Goal: Browse casually: Explore the website without a specific task or goal

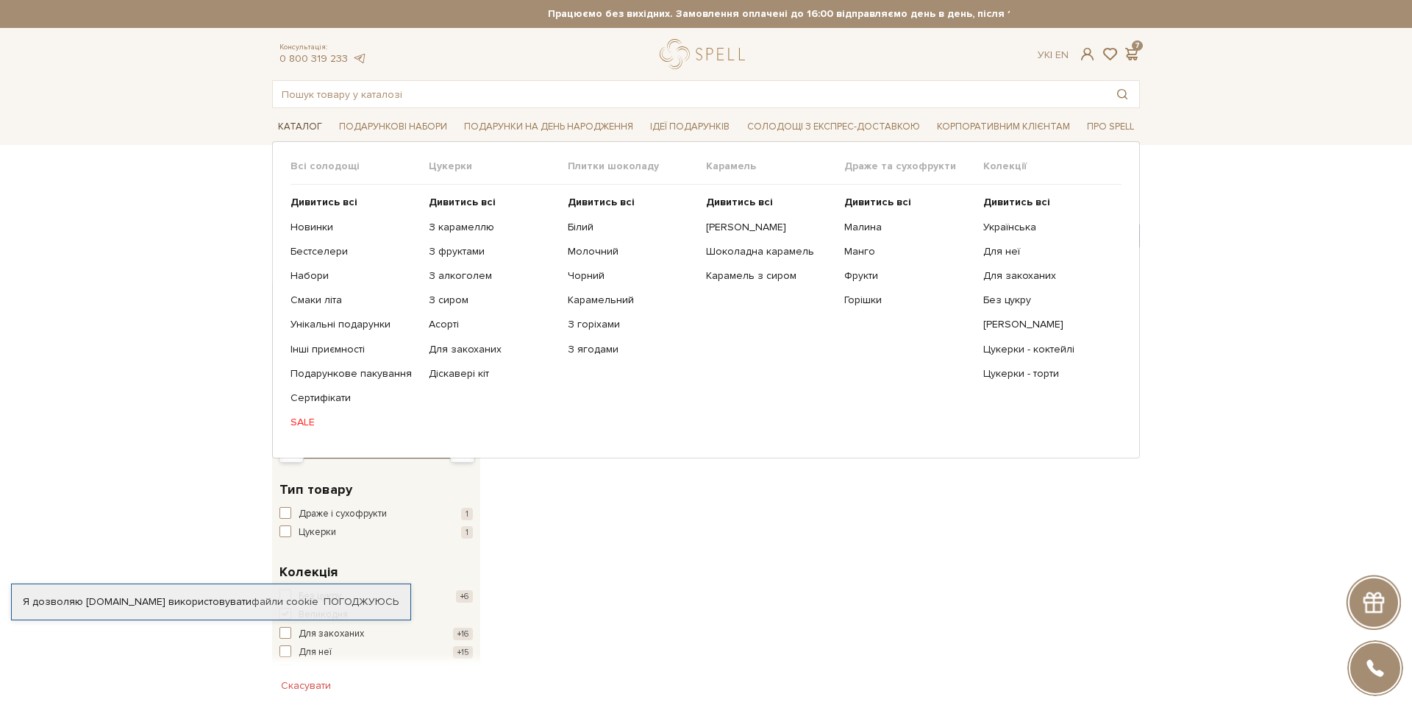
click at [307, 129] on span "Каталог" at bounding box center [300, 126] width 56 height 23
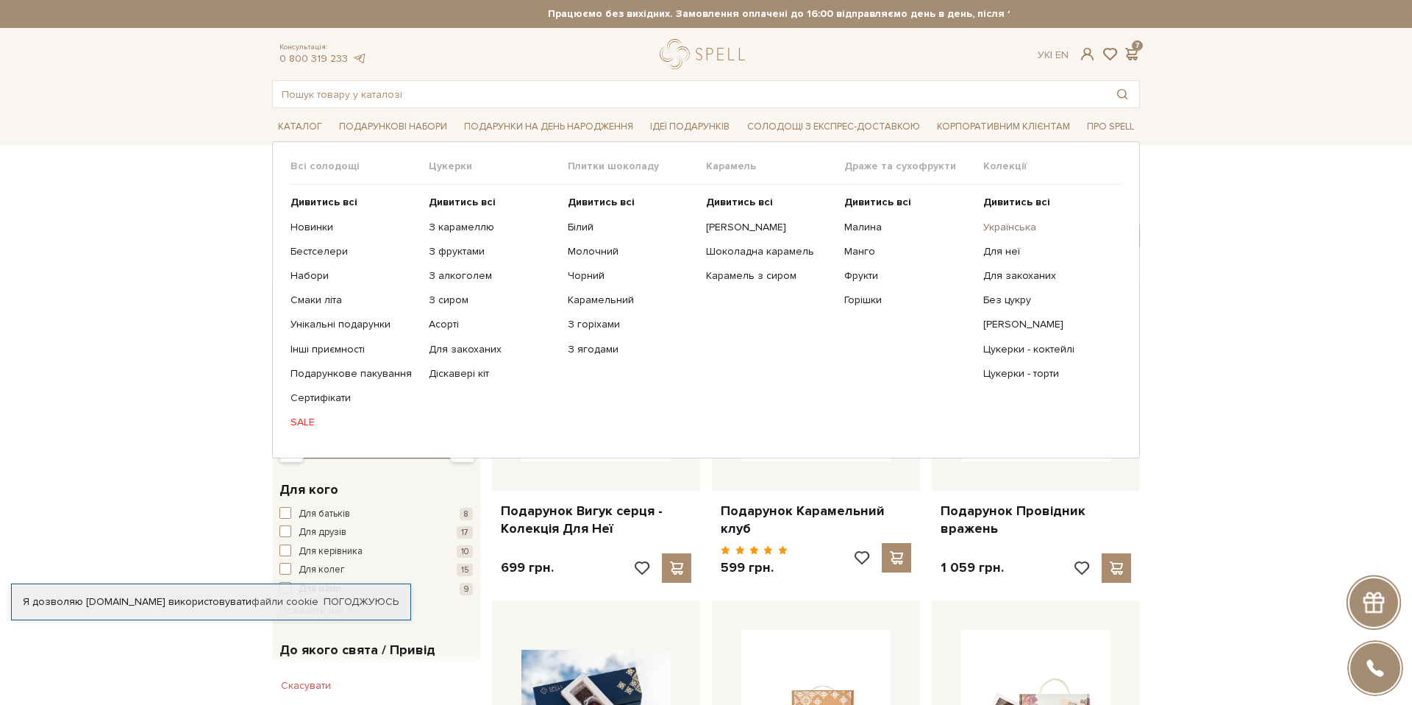
click at [995, 231] on link "Українська" at bounding box center [1046, 227] width 127 height 13
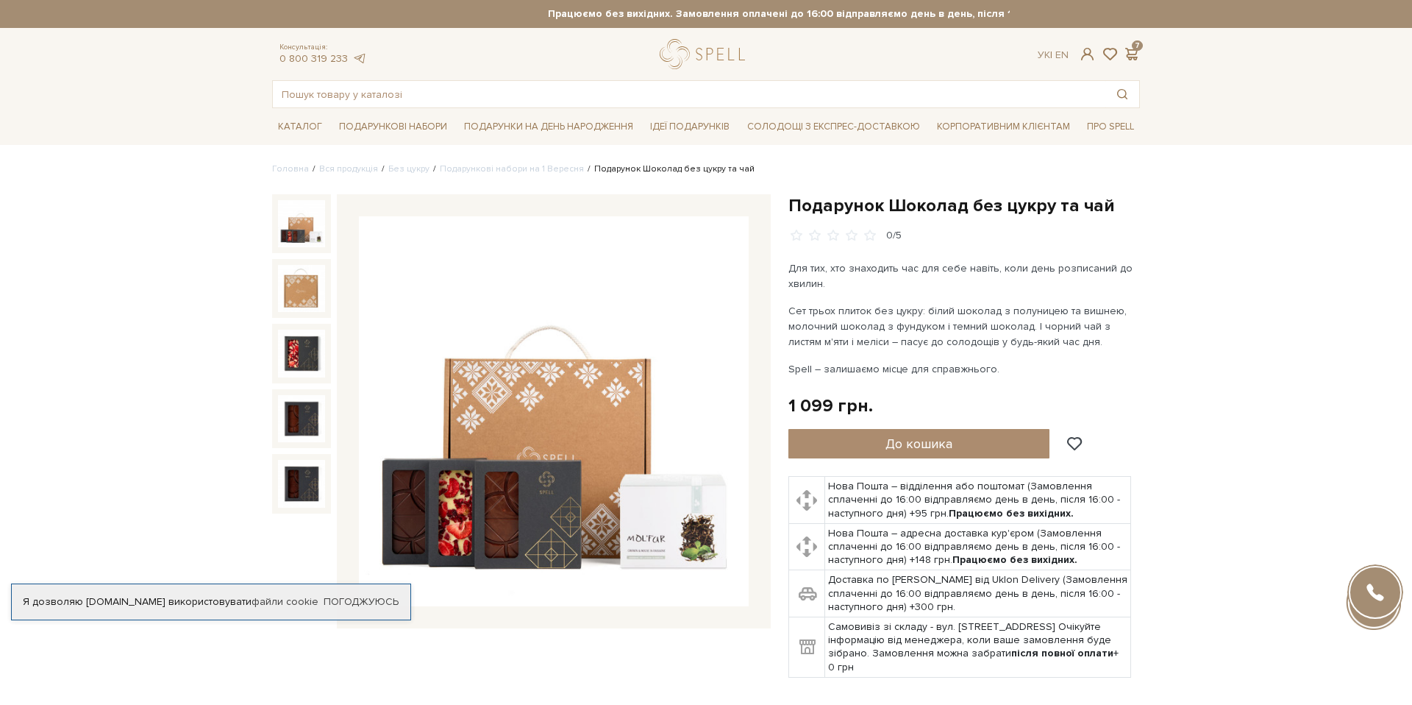
click at [825, 207] on h1 "Подарунок Шоколад без цукру та чай" at bounding box center [964, 205] width 352 height 23
copy div "Подарунок Шоколад без цукру та чай"
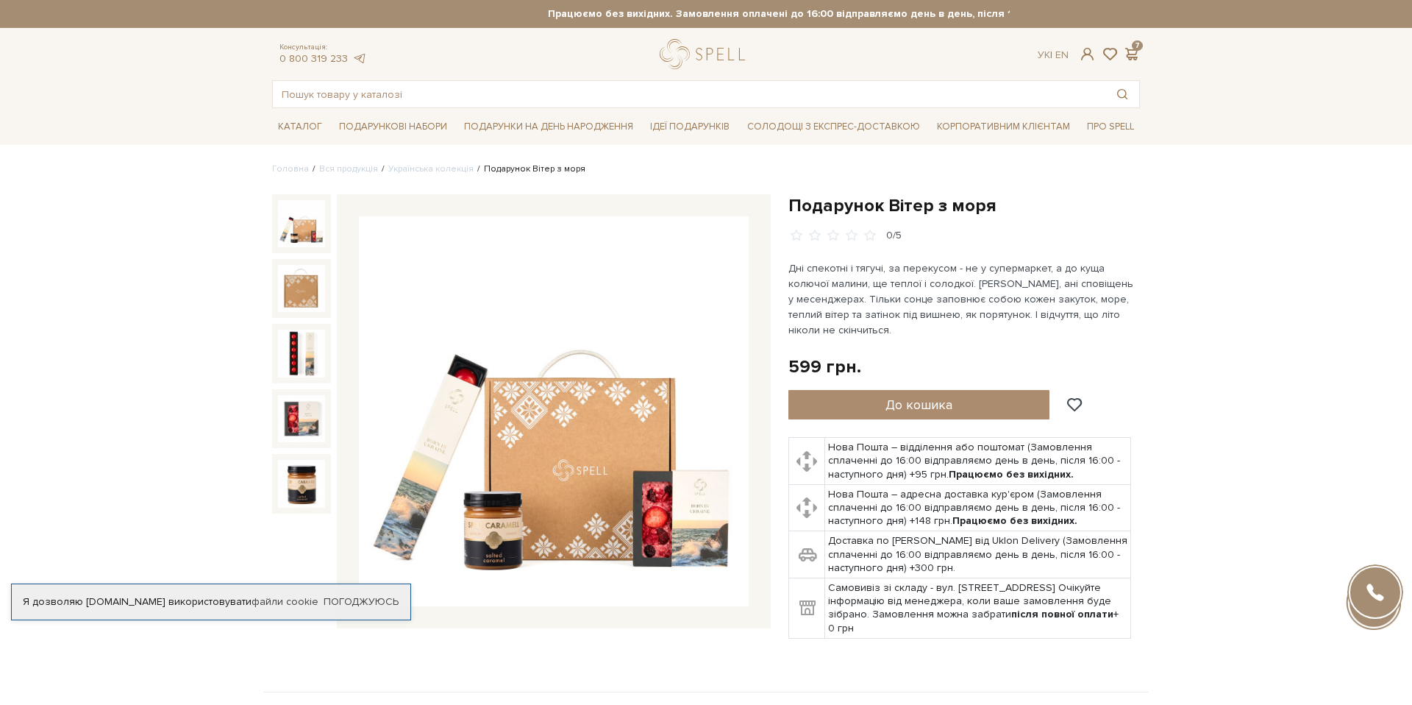
click at [812, 208] on h1 "Подарунок Вітер з моря" at bounding box center [964, 205] width 352 height 23
copy div "Подарунок Вітер з моря"
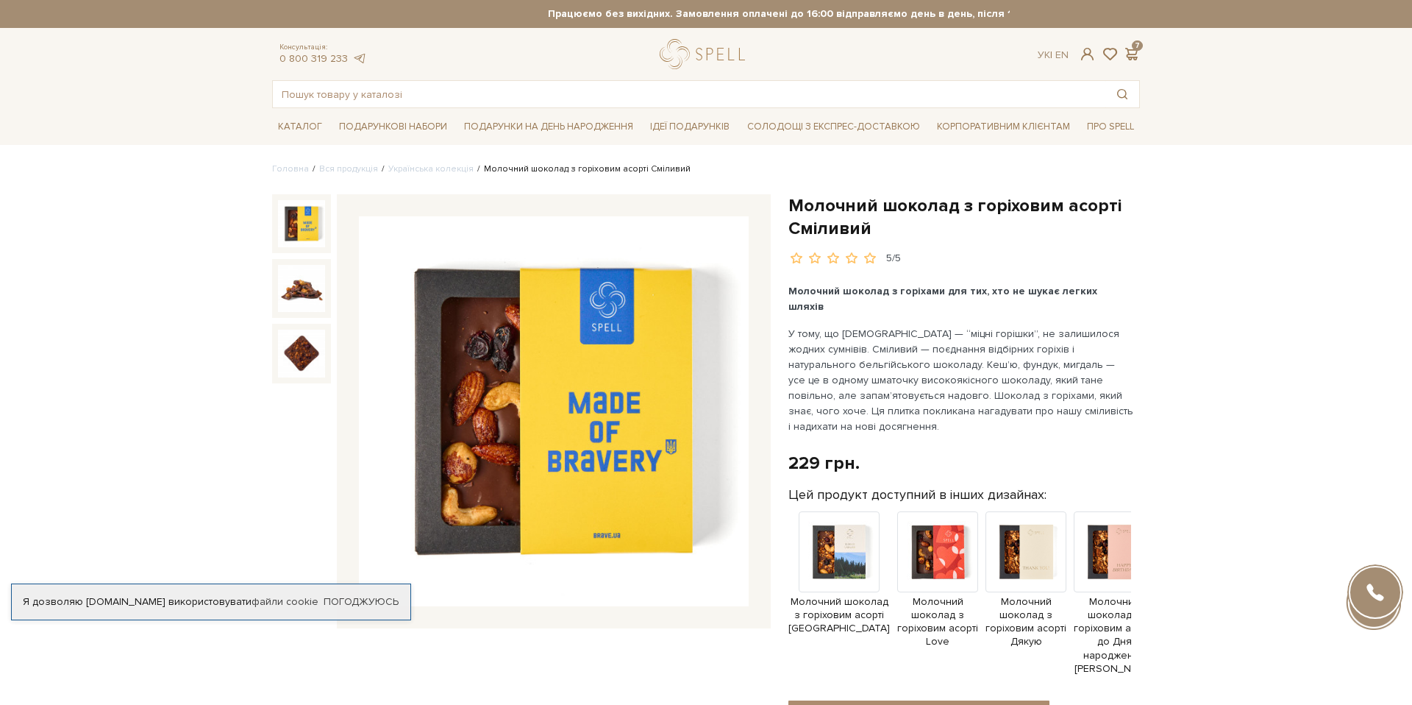
click at [866, 205] on h1 "Молочний шоколад з горіховим асорті Сміливий" at bounding box center [964, 217] width 352 height 46
copy div "Молочний шоколад з горіховим асорті Сміливий"
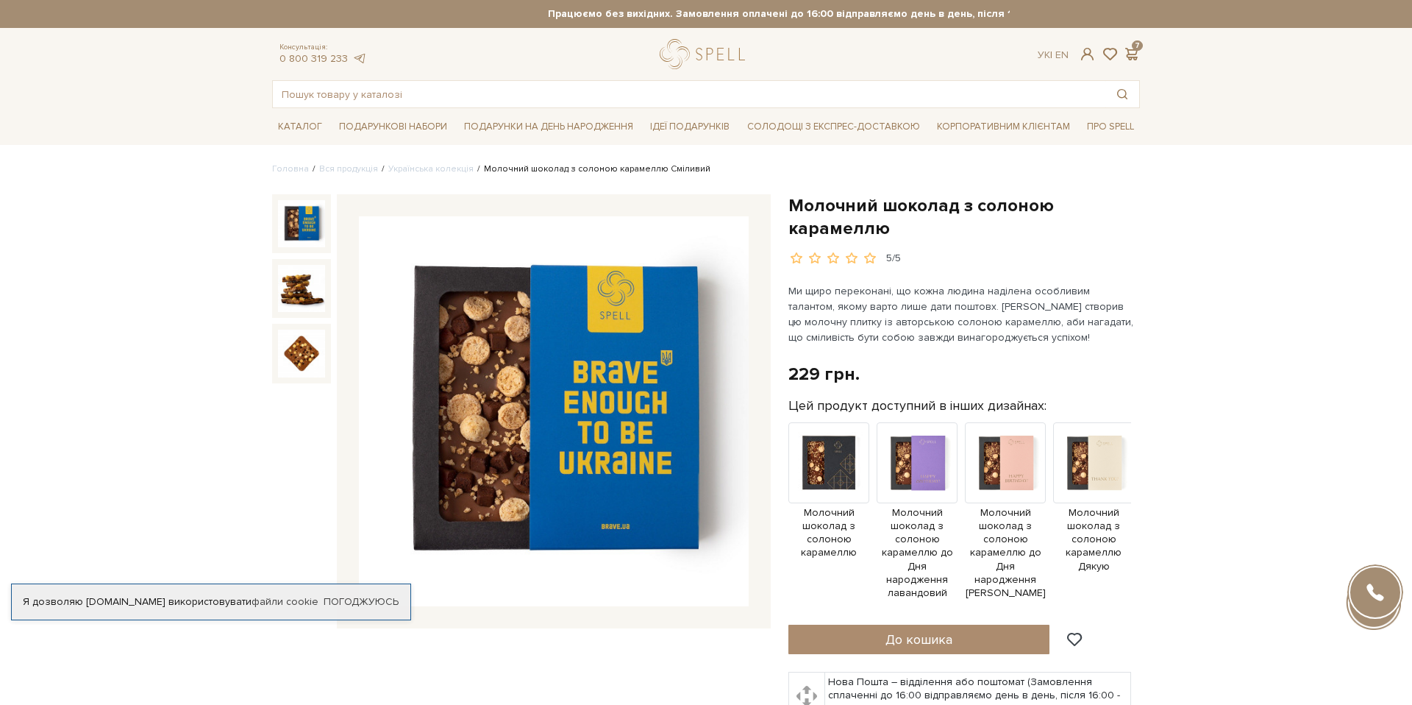
click at [809, 230] on h1 "Молочний шоколад з солоною карамеллю" at bounding box center [964, 217] width 352 height 46
copy div "Молочний шоколад з солоною карамеллю"
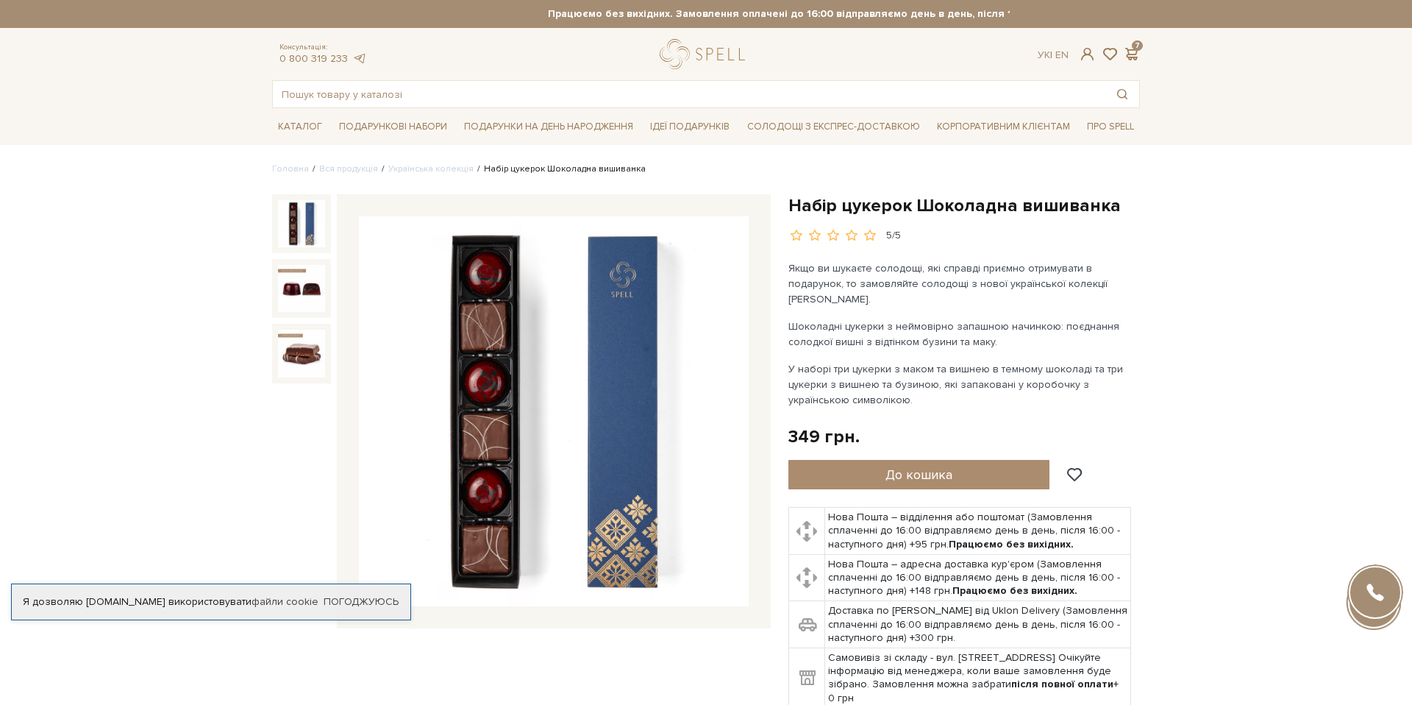
click at [866, 205] on h1 "Набір цукерок Шоколадна вишиванка" at bounding box center [964, 205] width 352 height 23
copy div "Набір цукерок Шоколадна вишиванка"
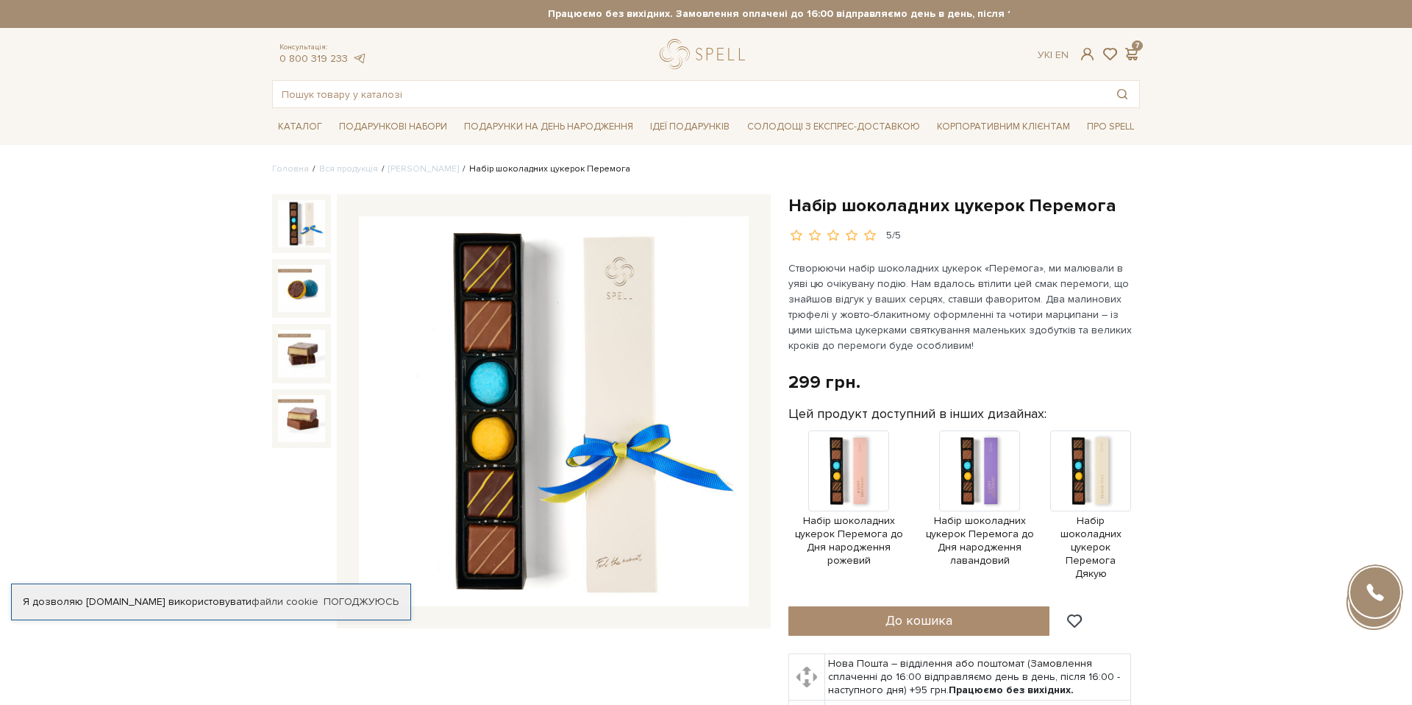
click at [858, 214] on h1 "Набір шоколадних цукерок Перемога" at bounding box center [964, 205] width 352 height 23
copy div "Набір шоколадних цукерок Перемога"
